Goal: Transaction & Acquisition: Purchase product/service

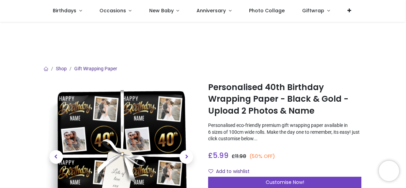
scroll to position [34, 0]
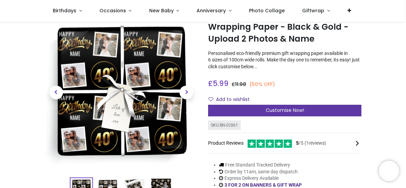
click at [301, 111] on span "Customise Now!" at bounding box center [285, 110] width 39 height 7
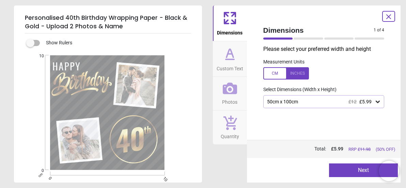
click at [377, 102] on icon at bounding box center [378, 102] width 4 height 2
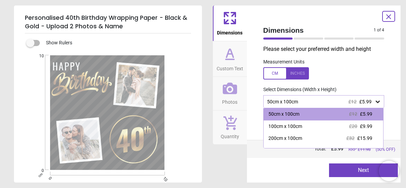
click at [377, 102] on icon at bounding box center [378, 102] width 4 height 2
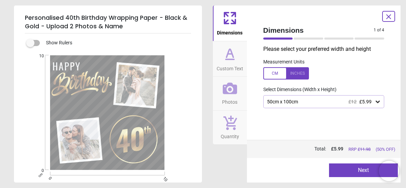
click at [232, 55] on icon at bounding box center [230, 53] width 7 height 8
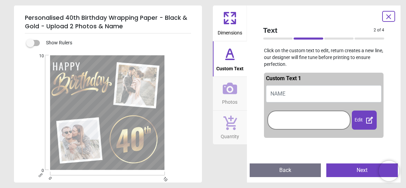
click at [291, 89] on button "NAME" at bounding box center [324, 93] width 116 height 17
click at [286, 95] on button "NAME" at bounding box center [324, 93] width 116 height 17
type textarea "*****"
click at [227, 91] on icon at bounding box center [230, 88] width 14 height 14
